Goal: Transaction & Acquisition: Purchase product/service

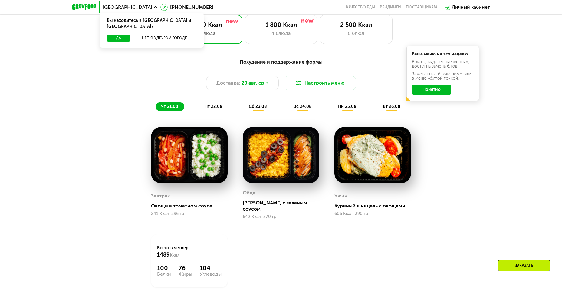
scroll to position [333, 0]
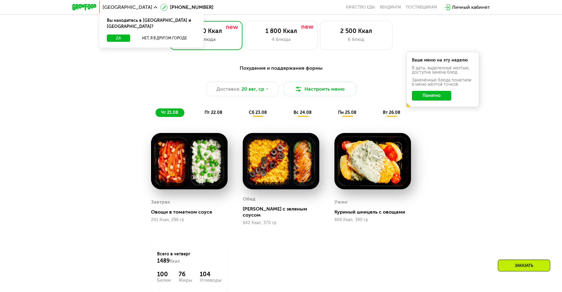
click at [215, 114] on span "пт 22.08" at bounding box center [214, 112] width 18 height 5
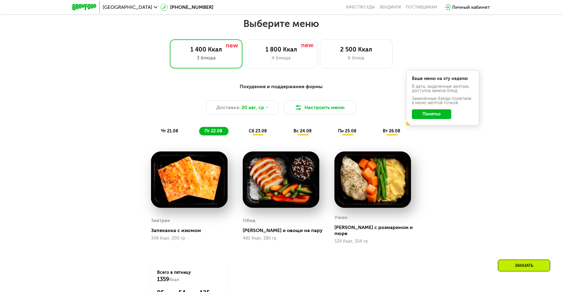
scroll to position [272, 0]
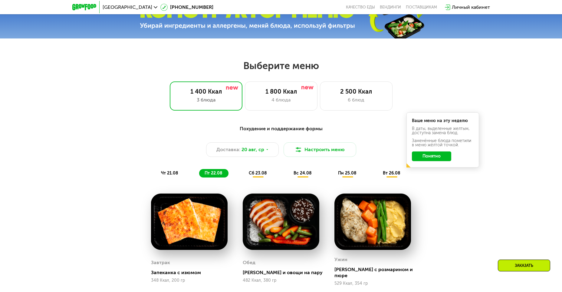
click at [253, 175] on span "сб 23.08" at bounding box center [258, 172] width 18 height 5
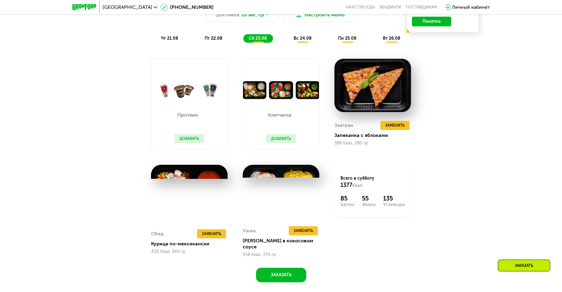
scroll to position [393, 0]
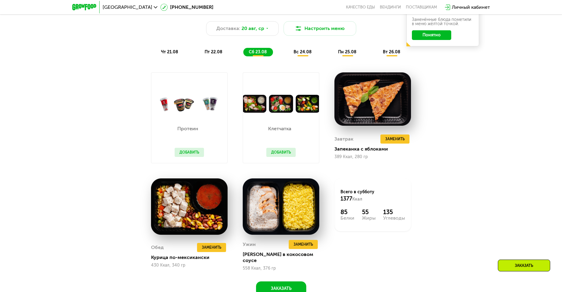
click at [302, 54] on span "вс 24.08" at bounding box center [302, 51] width 18 height 5
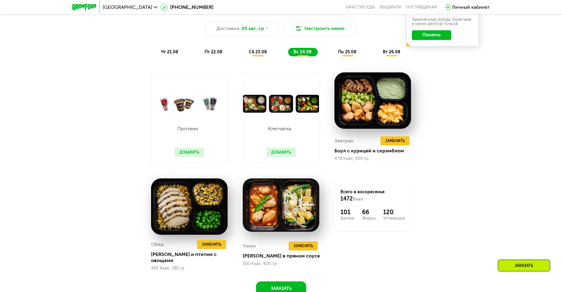
click at [348, 54] on span "пн 25.08" at bounding box center [347, 51] width 18 height 5
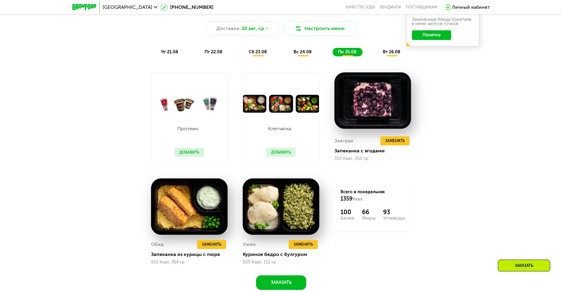
click at [393, 54] on span "вт 26.08" at bounding box center [392, 51] width 18 height 5
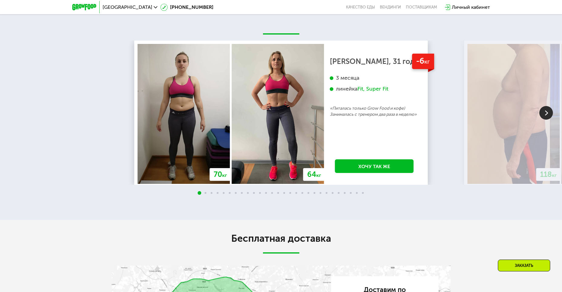
scroll to position [1150, 0]
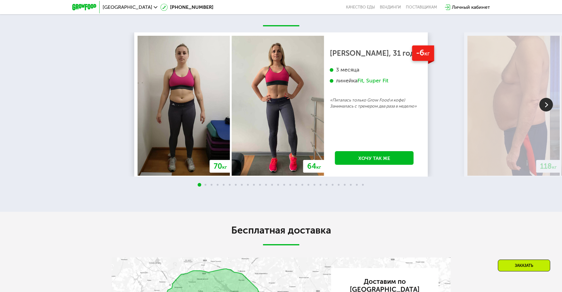
click at [545, 111] on img at bounding box center [546, 105] width 14 height 14
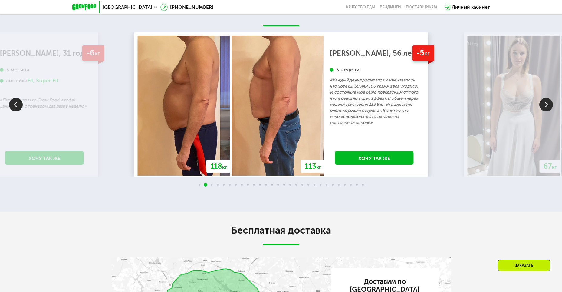
click at [543, 111] on img at bounding box center [546, 105] width 14 height 14
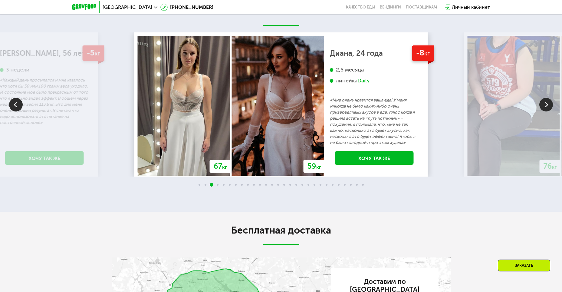
click at [543, 111] on img at bounding box center [546, 105] width 14 height 14
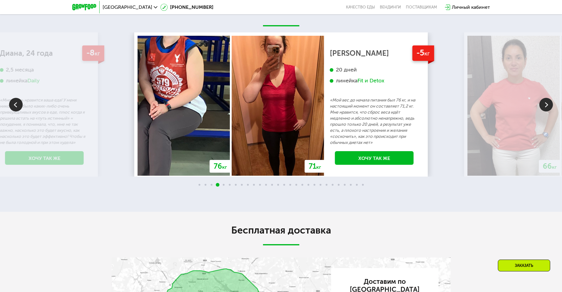
click at [543, 111] on img at bounding box center [546, 105] width 14 height 14
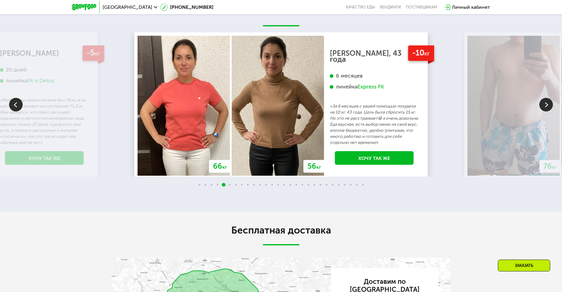
click at [543, 111] on img at bounding box center [546, 105] width 14 height 14
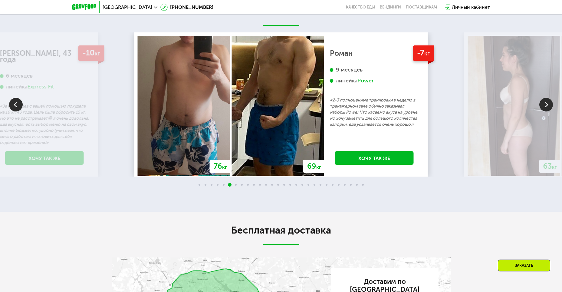
click at [543, 111] on img at bounding box center [546, 105] width 14 height 14
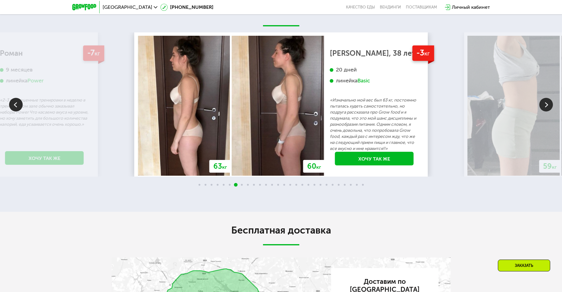
click at [543, 111] on img at bounding box center [546, 105] width 14 height 14
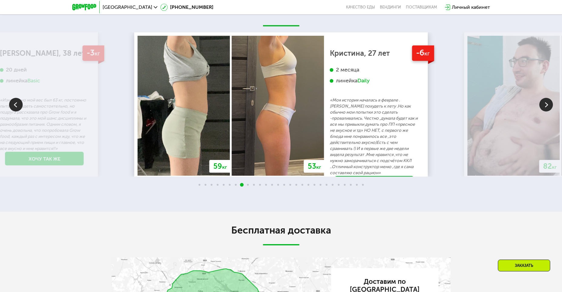
click at [543, 111] on img at bounding box center [546, 105] width 14 height 14
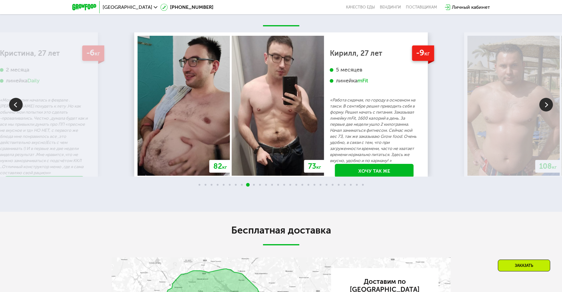
click at [543, 111] on img at bounding box center [546, 105] width 14 height 14
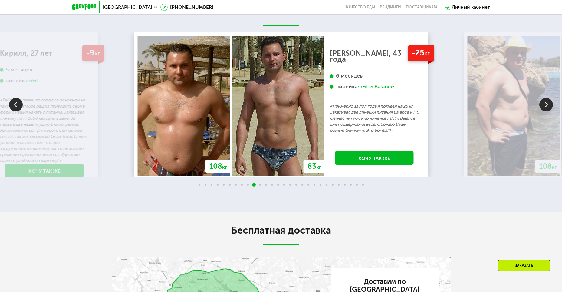
click at [543, 111] on img at bounding box center [546, 105] width 14 height 14
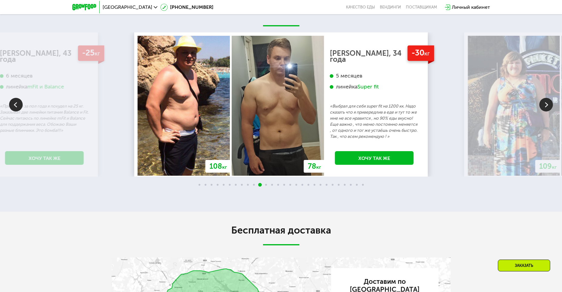
click at [543, 111] on img at bounding box center [546, 105] width 14 height 14
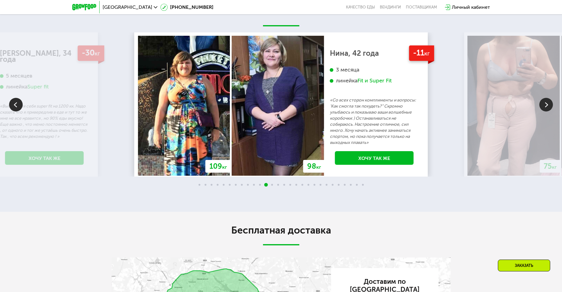
click at [543, 111] on img at bounding box center [546, 105] width 14 height 14
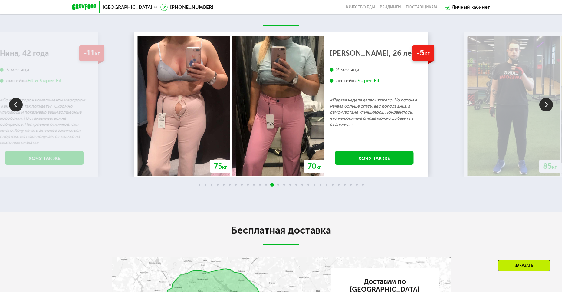
click at [543, 111] on img at bounding box center [546, 105] width 14 height 14
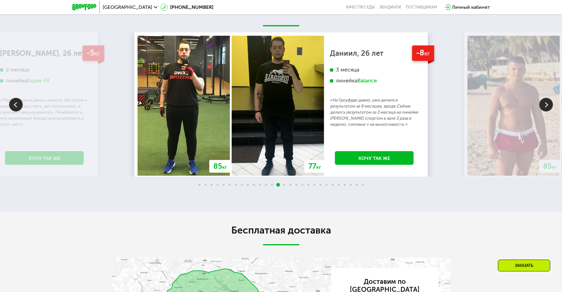
click at [543, 111] on img at bounding box center [546, 105] width 14 height 14
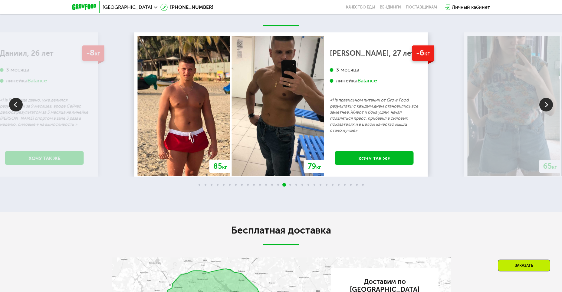
click at [543, 111] on img at bounding box center [546, 105] width 14 height 14
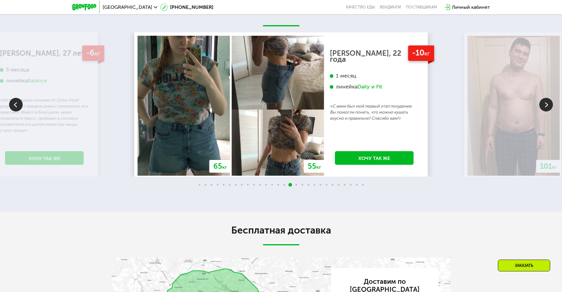
click at [543, 111] on img at bounding box center [546, 105] width 14 height 14
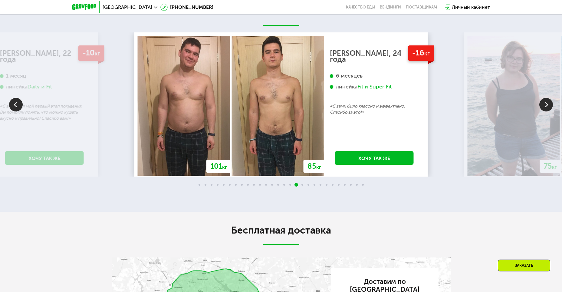
click at [543, 111] on img at bounding box center [546, 105] width 14 height 14
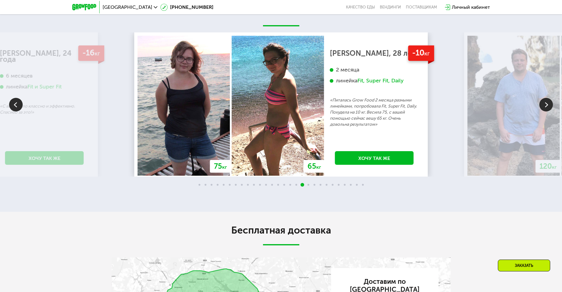
click at [543, 111] on img at bounding box center [546, 105] width 14 height 14
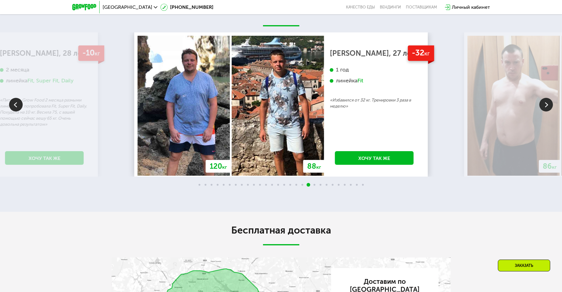
click at [543, 111] on img at bounding box center [546, 105] width 14 height 14
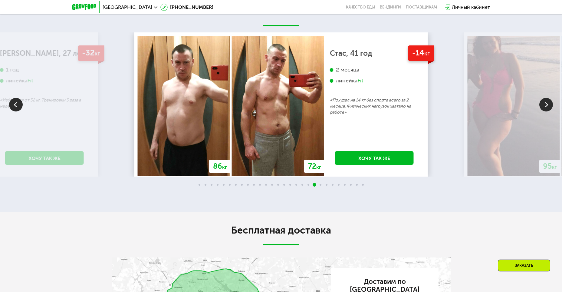
click at [543, 111] on img at bounding box center [546, 105] width 14 height 14
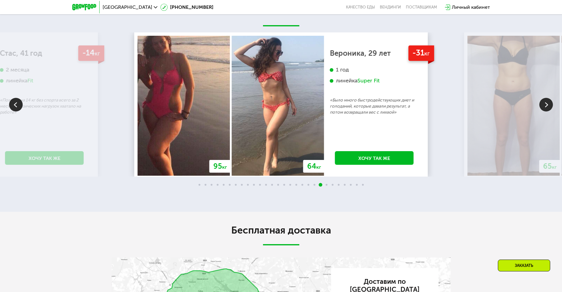
click at [543, 111] on img at bounding box center [546, 105] width 14 height 14
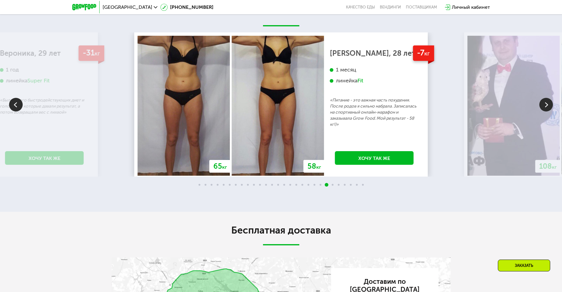
click at [543, 111] on img at bounding box center [546, 105] width 14 height 14
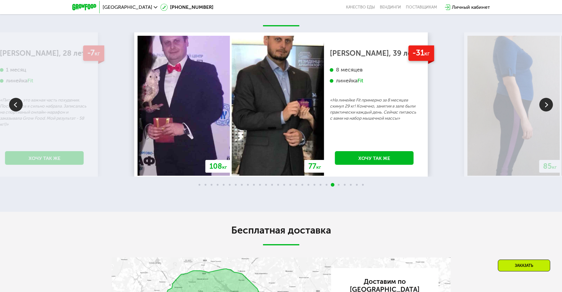
click at [543, 111] on img at bounding box center [546, 105] width 14 height 14
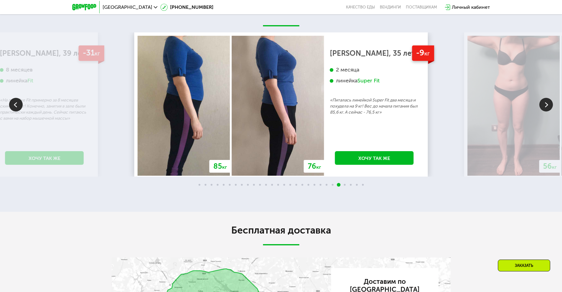
click at [543, 111] on img at bounding box center [546, 105] width 14 height 14
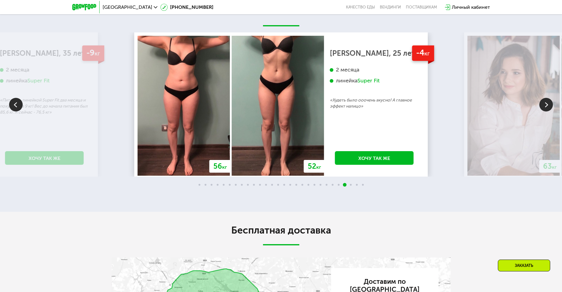
click at [543, 111] on img at bounding box center [546, 105] width 14 height 14
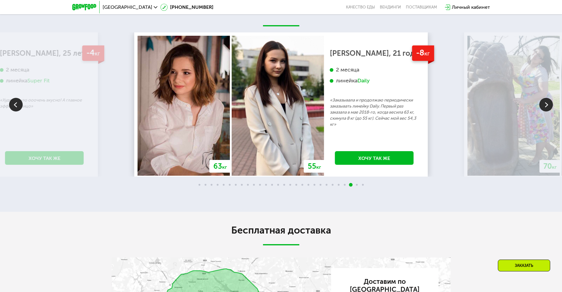
click at [543, 111] on img at bounding box center [546, 105] width 14 height 14
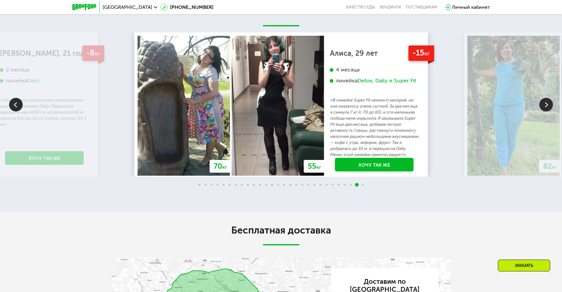
click at [543, 111] on img at bounding box center [546, 105] width 14 height 14
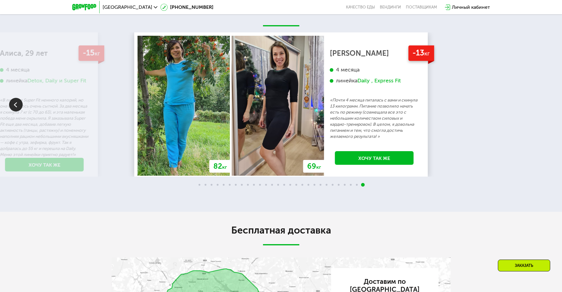
click at [543, 139] on div "70 кг 64 кг -6 кг [PERSON_NAME], 31 год 3 месяца линейка Fit, Super Fit «Питала…" at bounding box center [281, 104] width 562 height 144
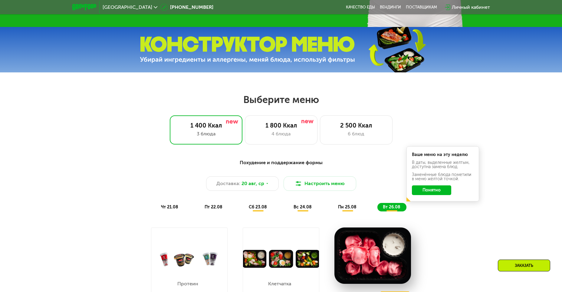
scroll to position [242, 0]
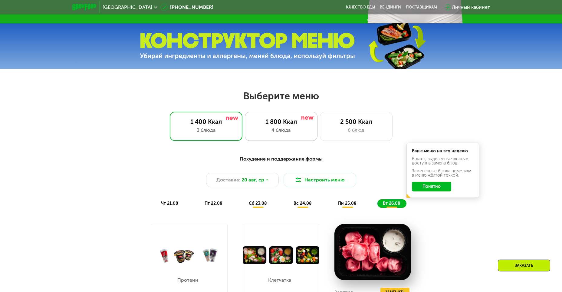
click at [320, 128] on div "1 800 Ккал 4 блюда" at bounding box center [356, 126] width 73 height 29
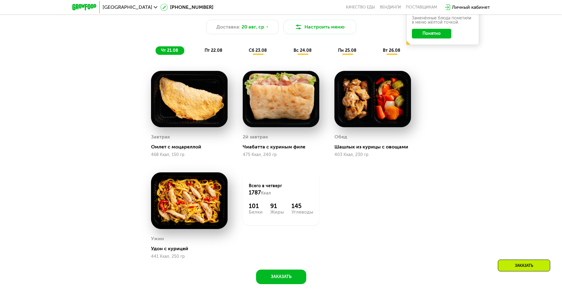
scroll to position [363, 0]
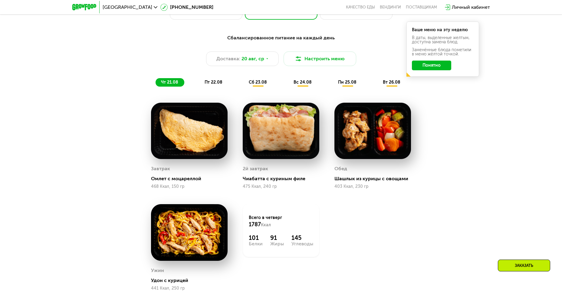
click at [214, 83] on span "пт 22.08" at bounding box center [214, 82] width 18 height 5
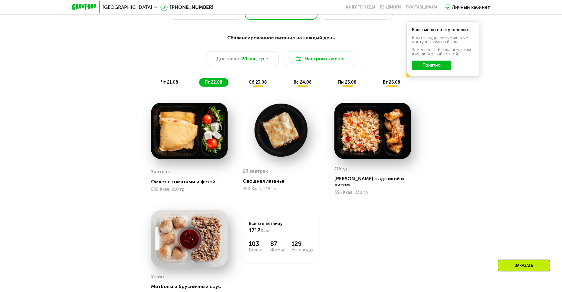
scroll to position [393, 0]
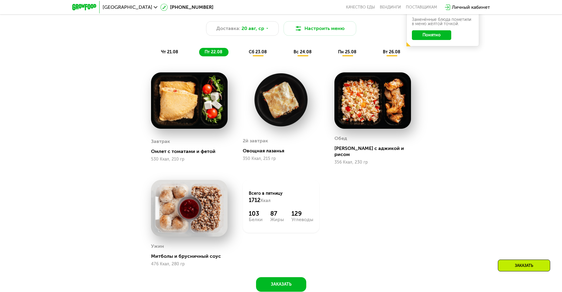
click at [255, 53] on span "сб 23.08" at bounding box center [258, 51] width 18 height 5
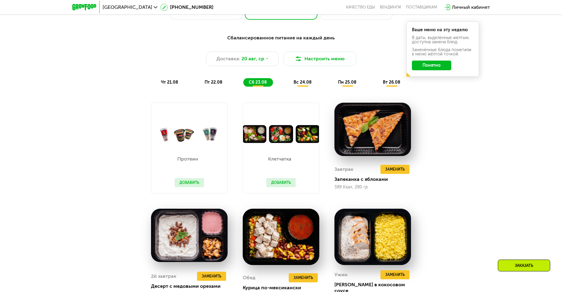
scroll to position [333, 0]
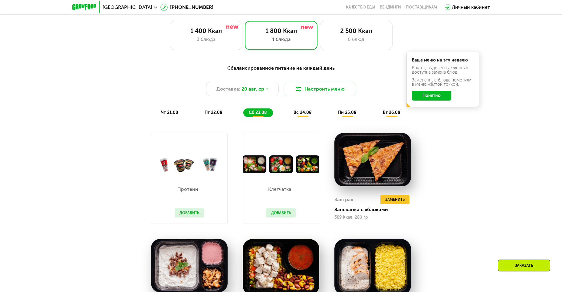
click at [305, 115] on span "вс 24.08" at bounding box center [302, 112] width 18 height 5
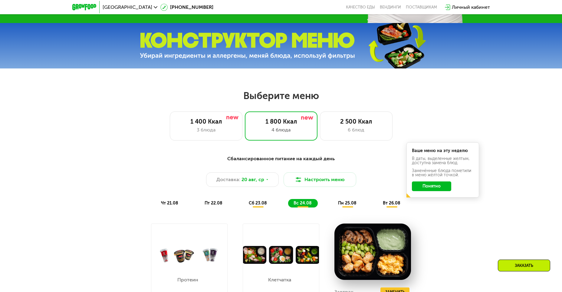
scroll to position [242, 0]
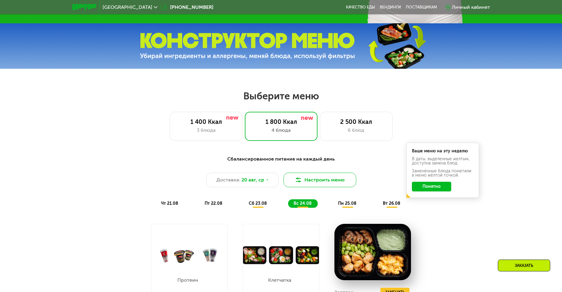
click at [306, 179] on button "Настроить меню" at bounding box center [319, 179] width 73 height 15
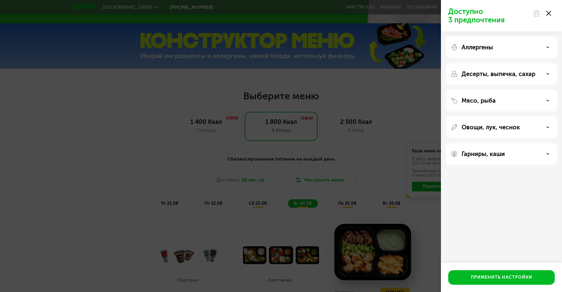
click at [549, 47] on icon at bounding box center [547, 47] width 3 height 3
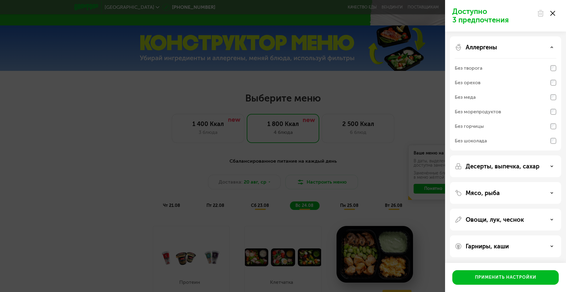
click at [552, 47] on use at bounding box center [552, 47] width 2 height 1
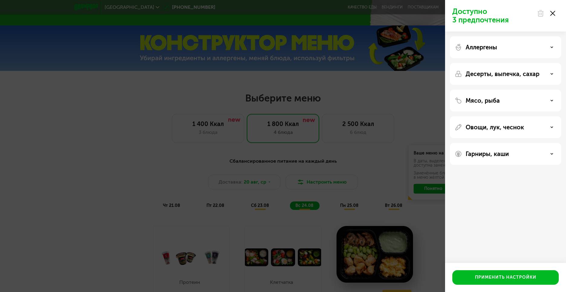
click at [552, 73] on icon at bounding box center [552, 73] width 3 height 3
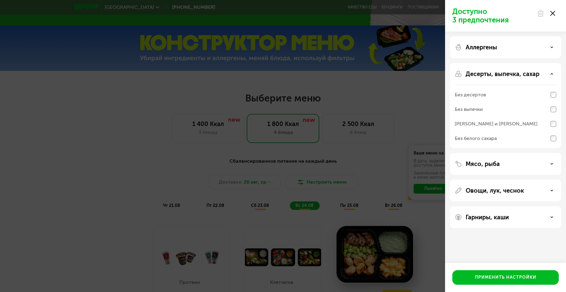
click at [552, 73] on icon at bounding box center [552, 73] width 3 height 3
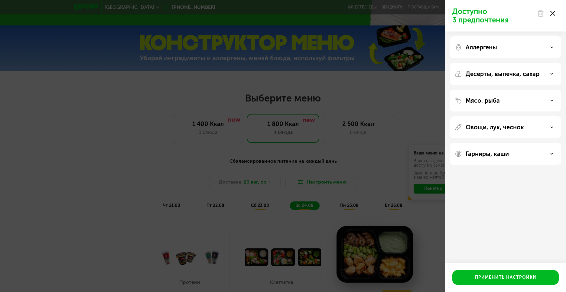
click at [553, 100] on icon at bounding box center [552, 100] width 3 height 3
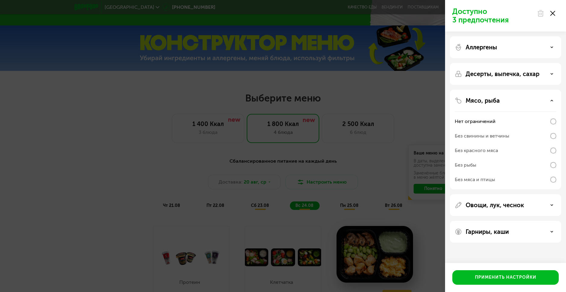
click at [553, 100] on icon at bounding box center [552, 100] width 3 height 3
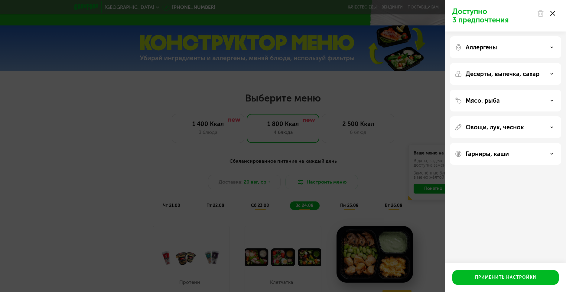
click at [552, 126] on icon at bounding box center [552, 127] width 3 height 3
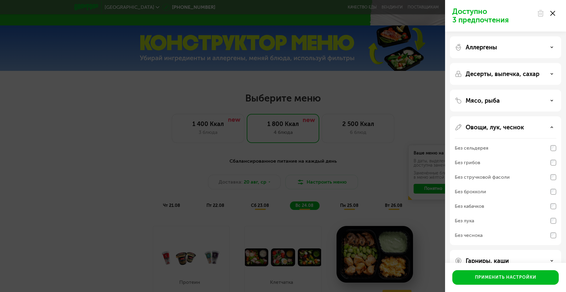
click at [552, 127] on icon at bounding box center [552, 127] width 3 height 3
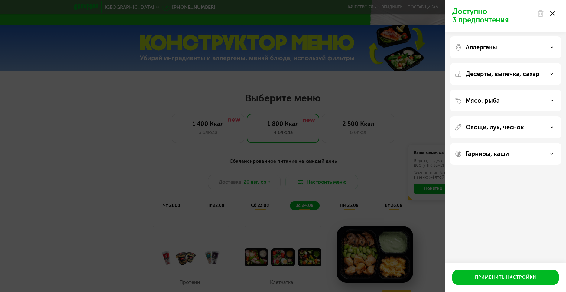
click at [551, 152] on icon at bounding box center [552, 153] width 3 height 3
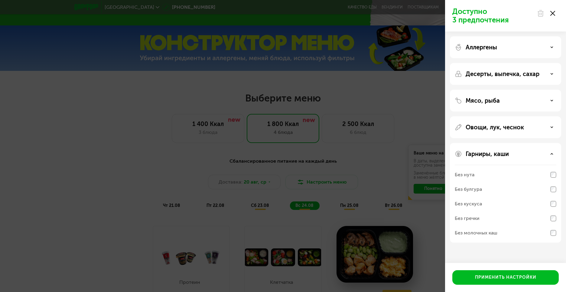
click at [550, 152] on div "Гарниры, каши" at bounding box center [506, 153] width 102 height 7
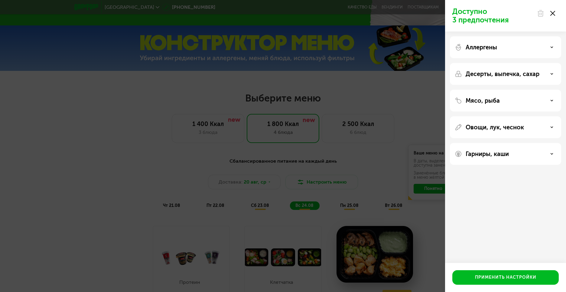
click at [554, 13] on use at bounding box center [553, 13] width 5 height 5
